Goal: Information Seeking & Learning: Learn about a topic

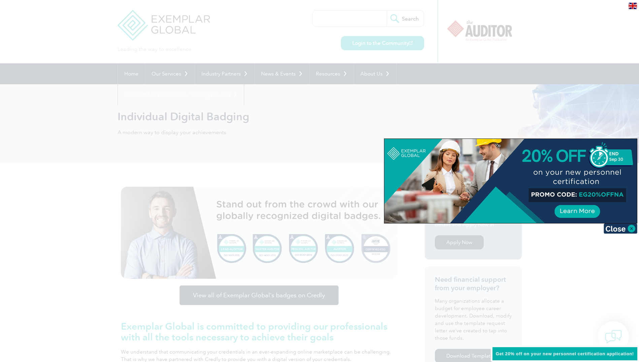
click at [276, 106] on div at bounding box center [319, 181] width 639 height 362
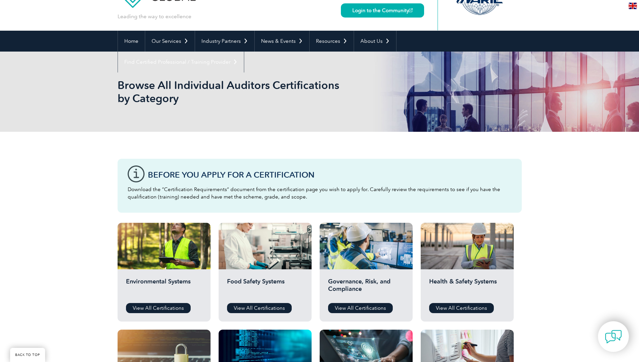
scroll to position [101, 0]
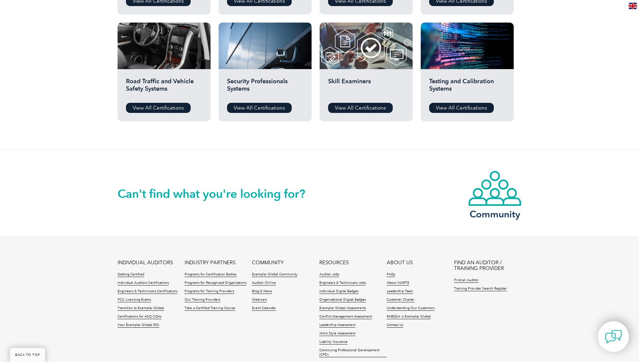
drag, startPoint x: 82, startPoint y: 328, endPoint x: 69, endPoint y: 305, distance: 26.3
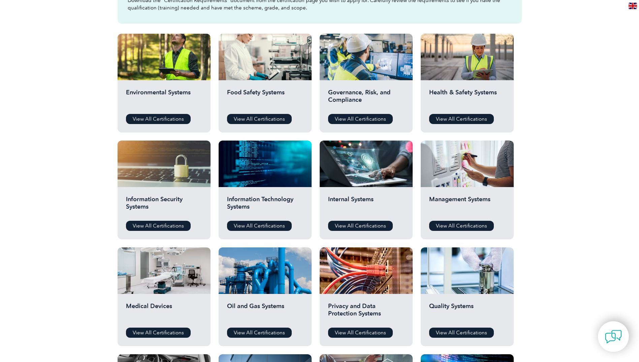
scroll to position [0, 0]
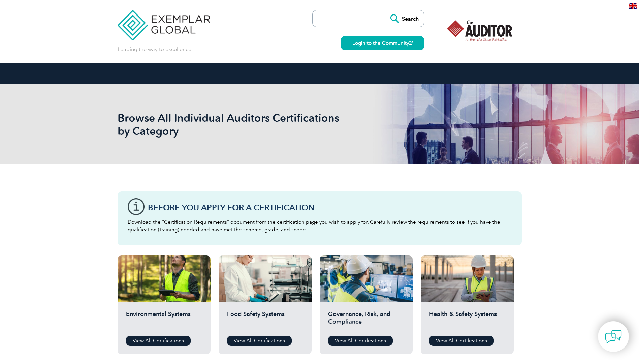
drag, startPoint x: 54, startPoint y: 306, endPoint x: 108, endPoint y: 67, distance: 245.4
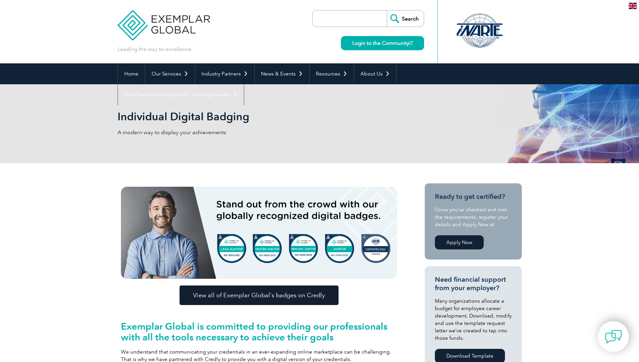
scroll to position [67, 0]
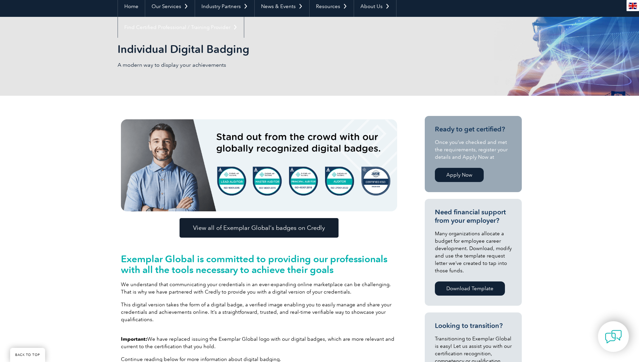
click at [306, 231] on span "View all of Exemplar Global’s badges on Credly" at bounding box center [259, 228] width 132 height 6
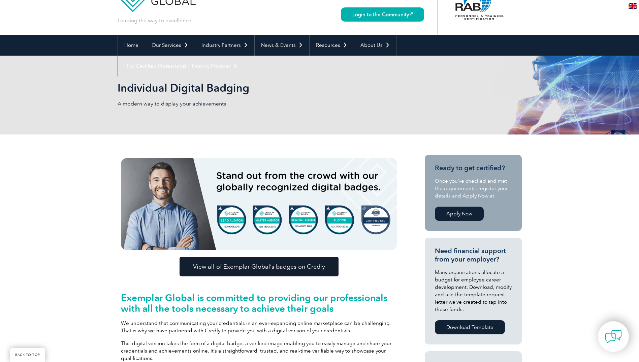
scroll to position [0, 0]
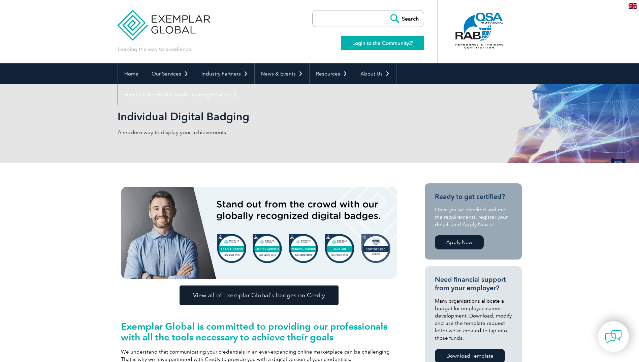
click at [379, 41] on link "Login to the Community" at bounding box center [382, 43] width 83 height 14
click at [142, 15] on img at bounding box center [164, 20] width 93 height 40
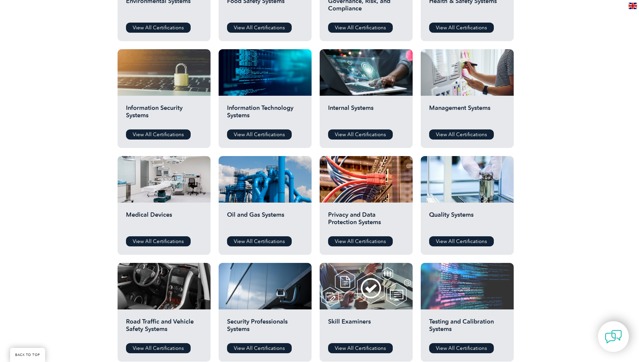
scroll to position [404, 0]
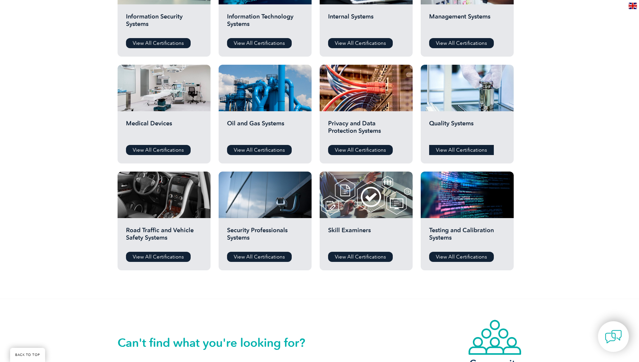
click at [458, 151] on link "View All Certifications" at bounding box center [461, 150] width 65 height 10
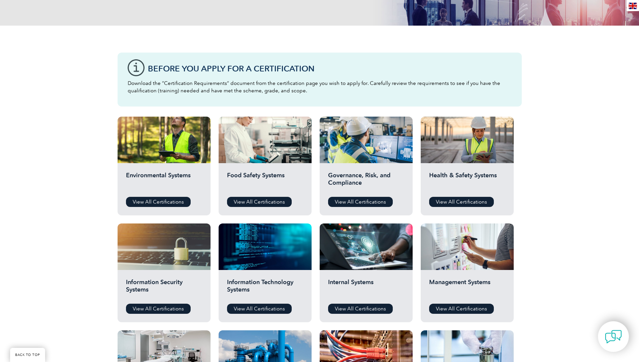
scroll to position [135, 0]
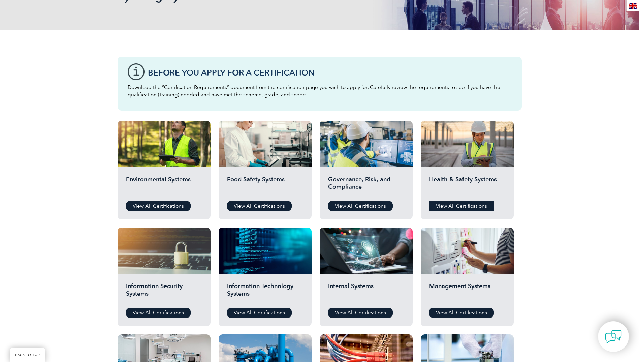
click at [464, 206] on link "View All Certifications" at bounding box center [461, 206] width 65 height 10
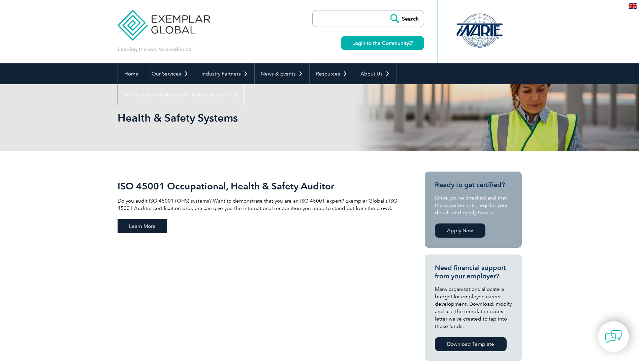
click at [151, 228] on span "Learn More" at bounding box center [143, 226] width 50 height 14
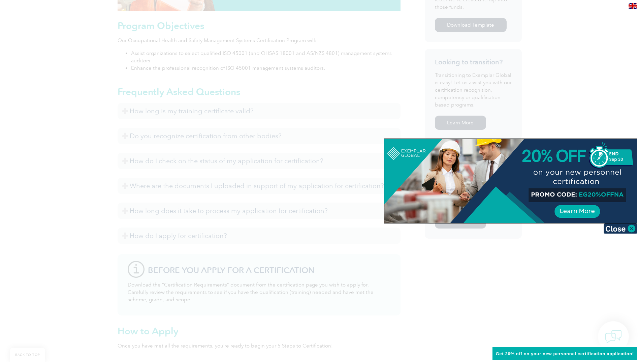
scroll to position [438, 0]
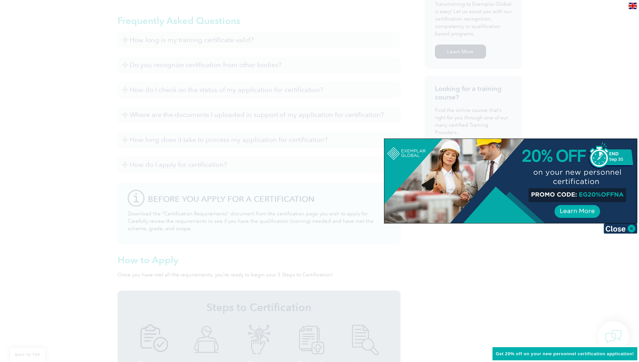
click at [533, 257] on div at bounding box center [319, 181] width 639 height 362
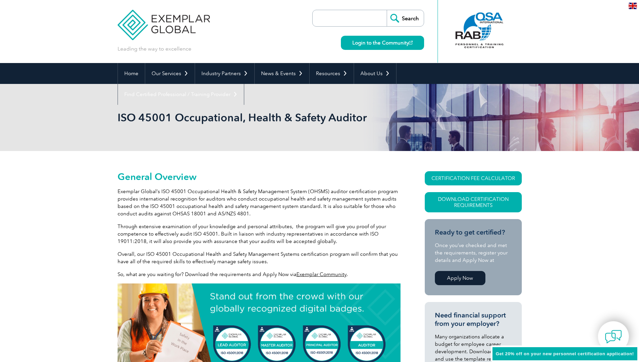
scroll to position [0, 0]
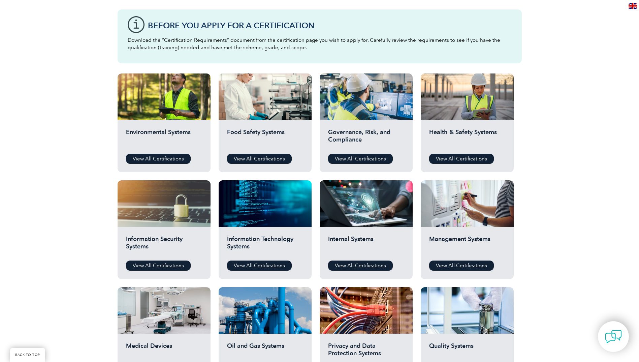
scroll to position [202, 0]
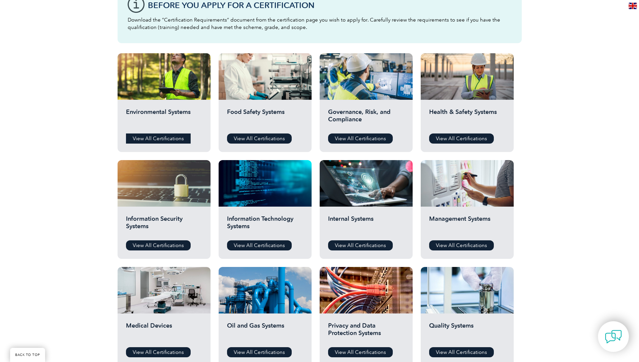
click at [177, 138] on link "View All Certifications" at bounding box center [158, 138] width 65 height 10
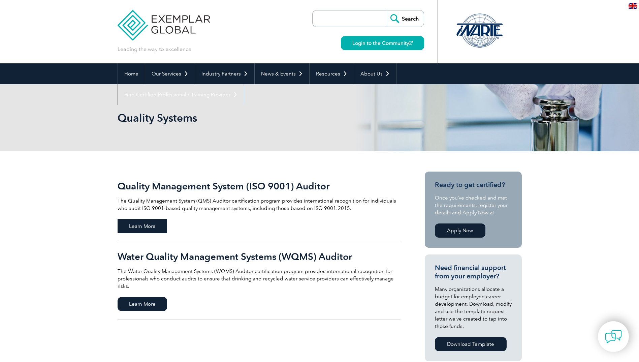
click at [160, 226] on span "Learn More" at bounding box center [143, 226] width 50 height 14
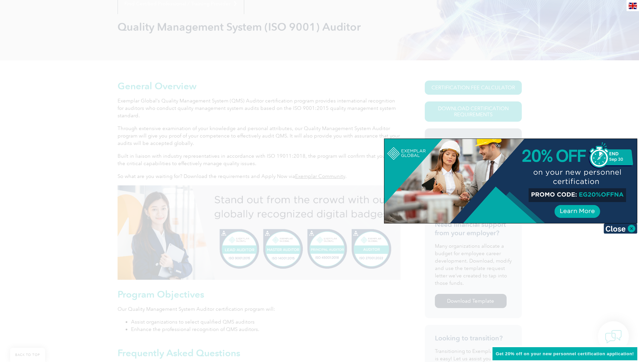
scroll to position [226, 0]
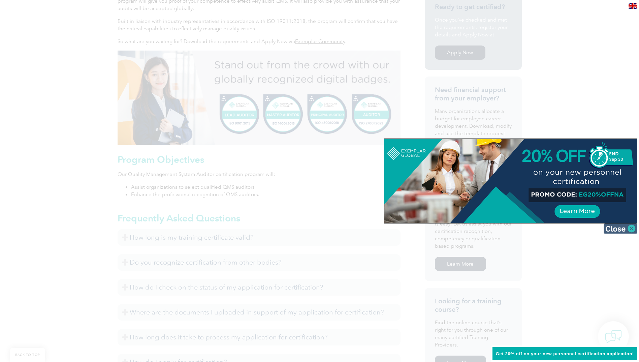
click at [631, 230] on img at bounding box center [621, 228] width 34 height 10
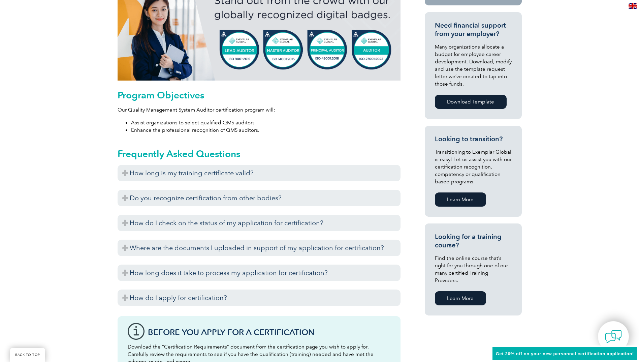
scroll to position [327, 0]
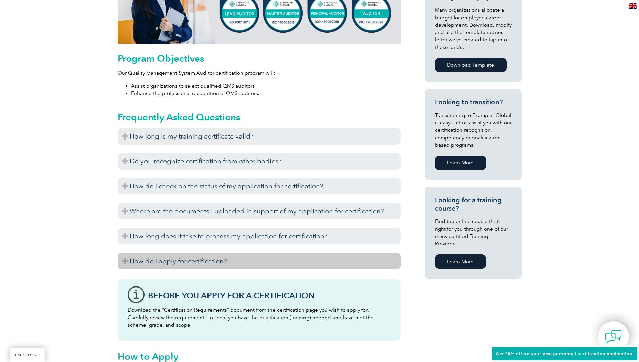
click at [132, 260] on h3 "How do I apply for certification?" at bounding box center [259, 261] width 283 height 17
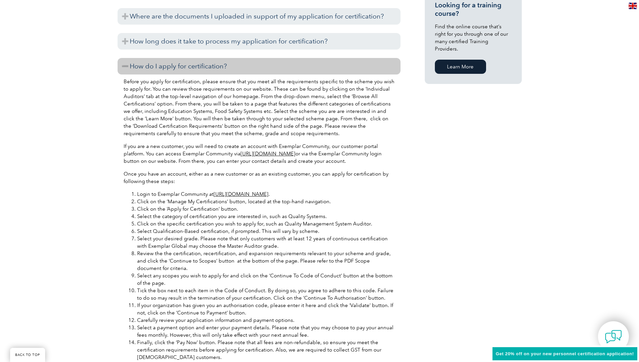
scroll to position [0, 0]
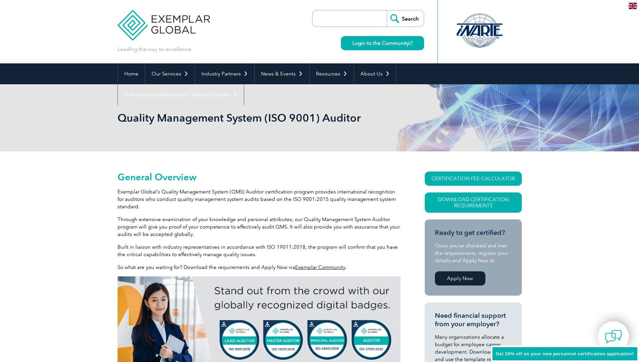
drag, startPoint x: 57, startPoint y: 276, endPoint x: 77, endPoint y: 105, distance: 172.4
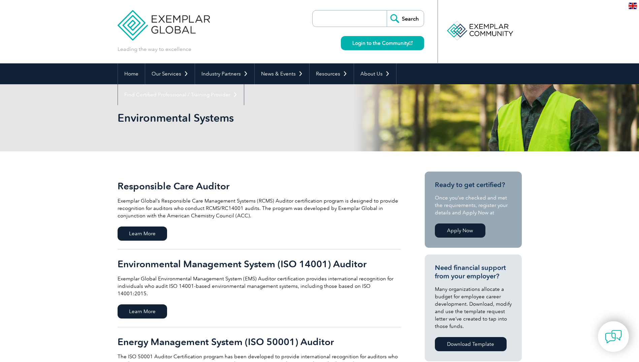
click at [167, 15] on img at bounding box center [164, 20] width 93 height 40
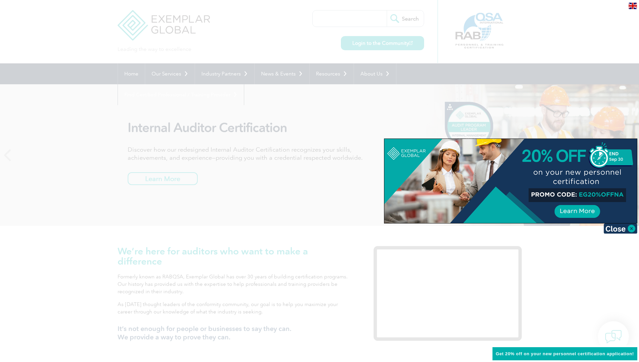
click at [18, 132] on div at bounding box center [319, 181] width 639 height 362
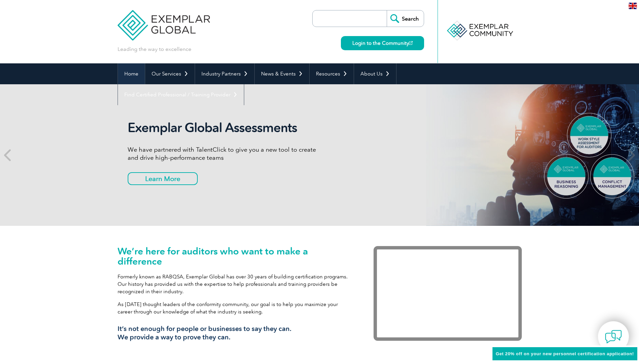
click at [129, 73] on link "Home" at bounding box center [131, 73] width 27 height 21
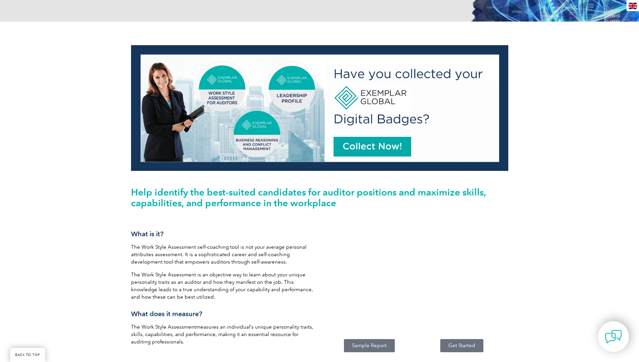
scroll to position [94, 0]
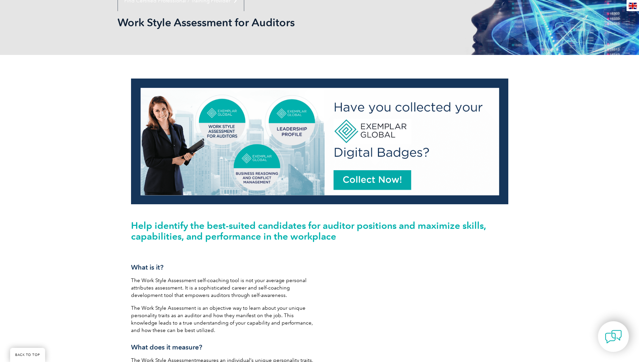
click at [342, 178] on img at bounding box center [319, 142] width 377 height 126
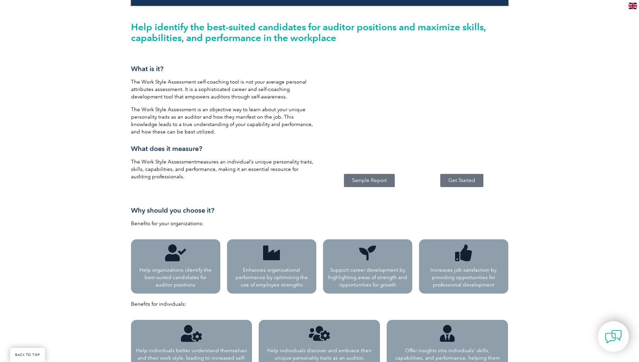
scroll to position [330, 0]
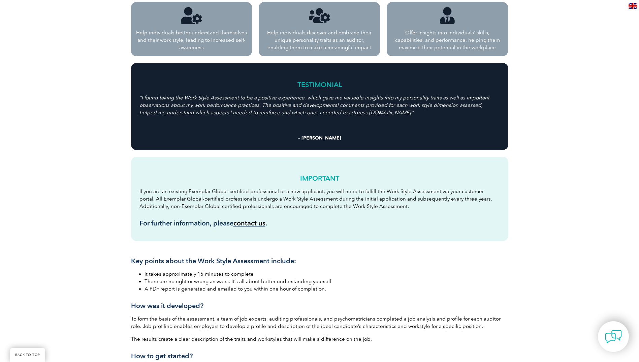
drag, startPoint x: 96, startPoint y: 154, endPoint x: 81, endPoint y: 189, distance: 38.1
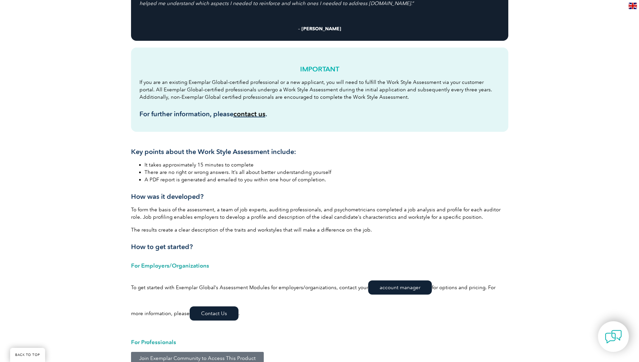
scroll to position [730, 0]
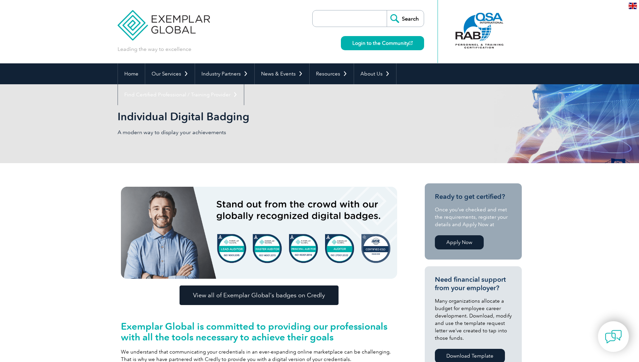
drag, startPoint x: 535, startPoint y: 121, endPoint x: 430, endPoint y: -25, distance: 180.0
